Goal: Find specific page/section: Find specific page/section

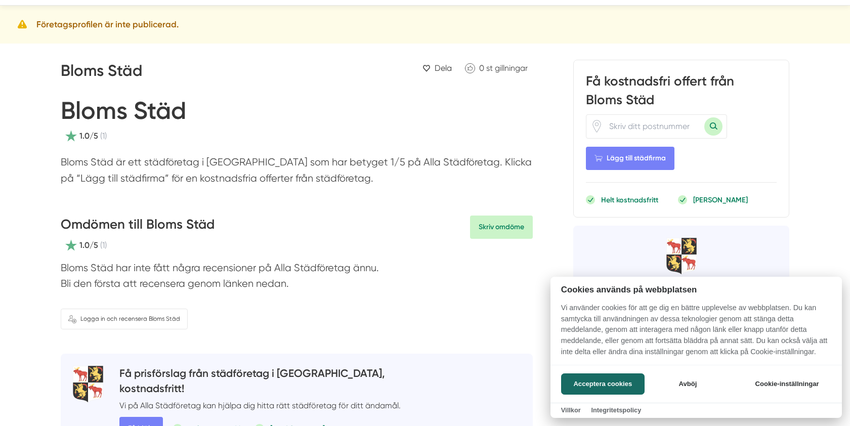
scroll to position [40, 0]
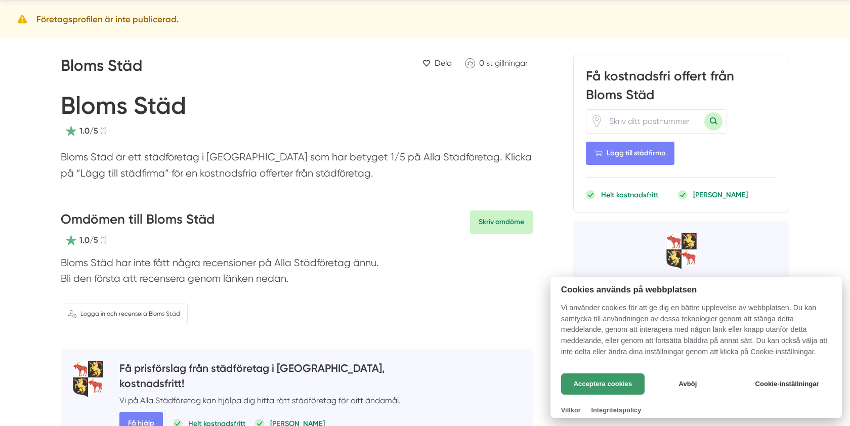
click at [629, 384] on button "Acceptera cookies" at bounding box center [602, 383] width 83 height 21
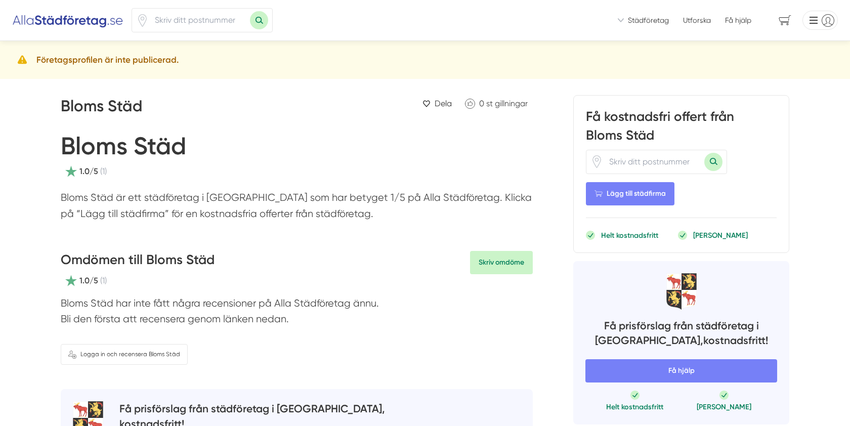
scroll to position [0, 0]
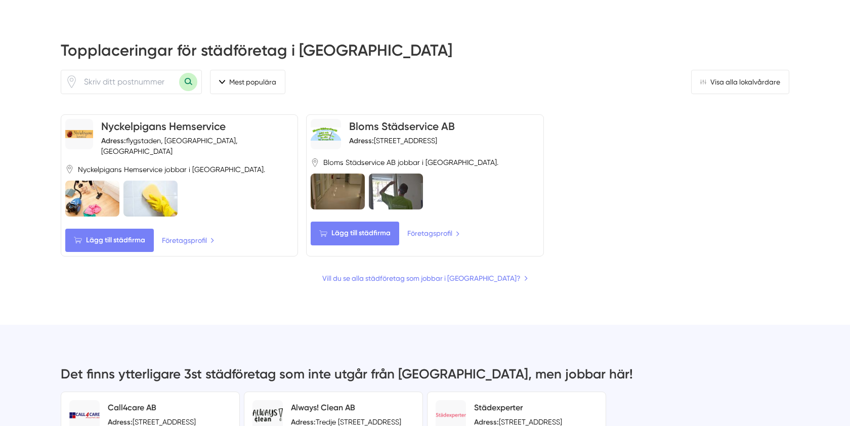
scroll to position [430, 0]
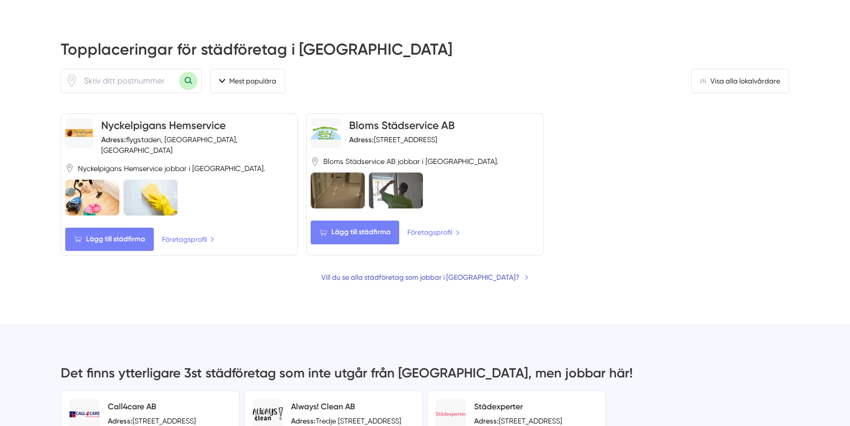
click at [433, 272] on link "Vill du se alla städföretag som jobbar i Söderhamn?" at bounding box center [424, 277] width 207 height 11
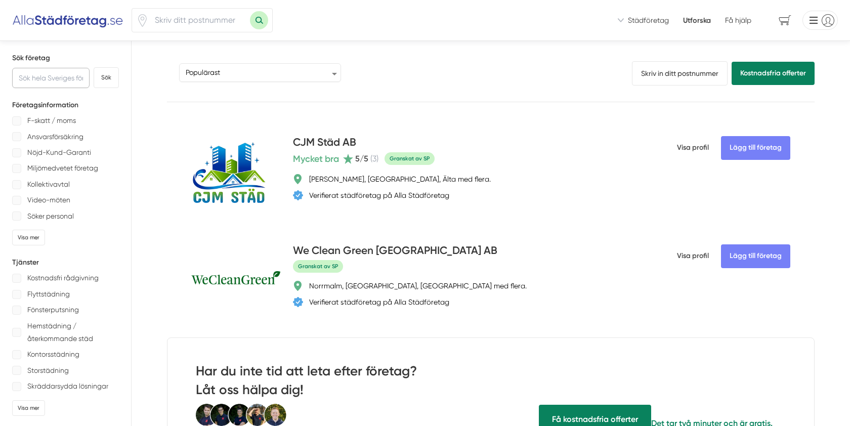
click at [52, 79] on input "text" at bounding box center [50, 78] width 77 height 20
click at [647, 71] on link "Skriv in ditt postnummer" at bounding box center [680, 73] width 96 height 24
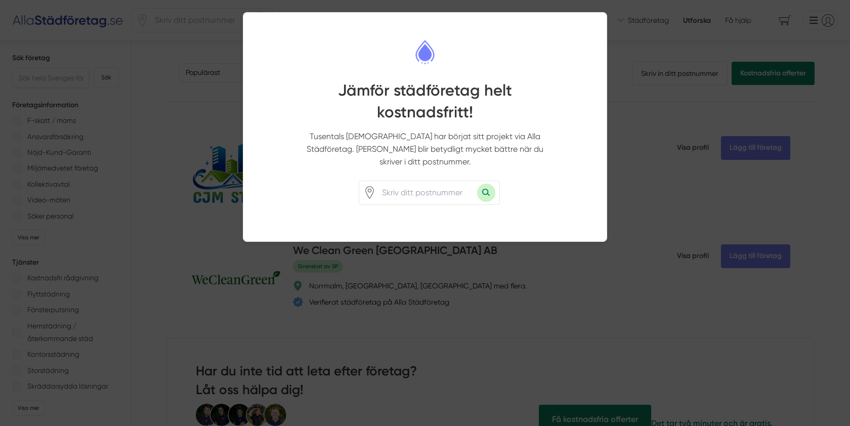
click at [437, 183] on input "number" at bounding box center [426, 192] width 101 height 23
type input "82667"
click at [486, 184] on button "Sök med postnummer" at bounding box center [486, 193] width 18 height 18
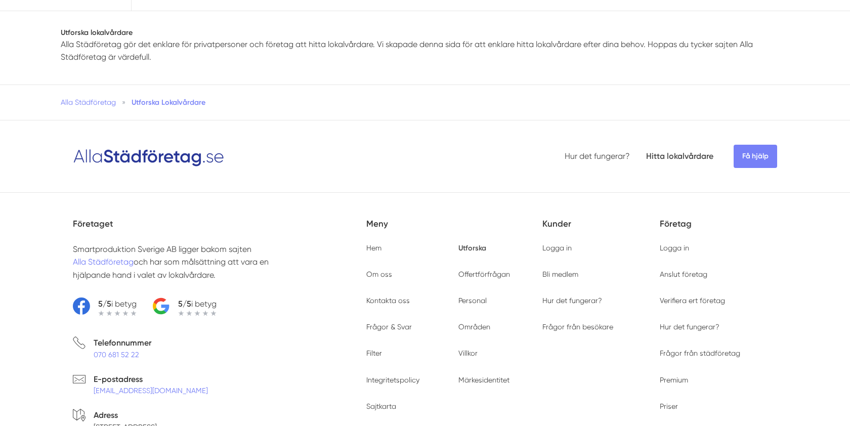
type input "82667"
